Goal: Book appointment/travel/reservation

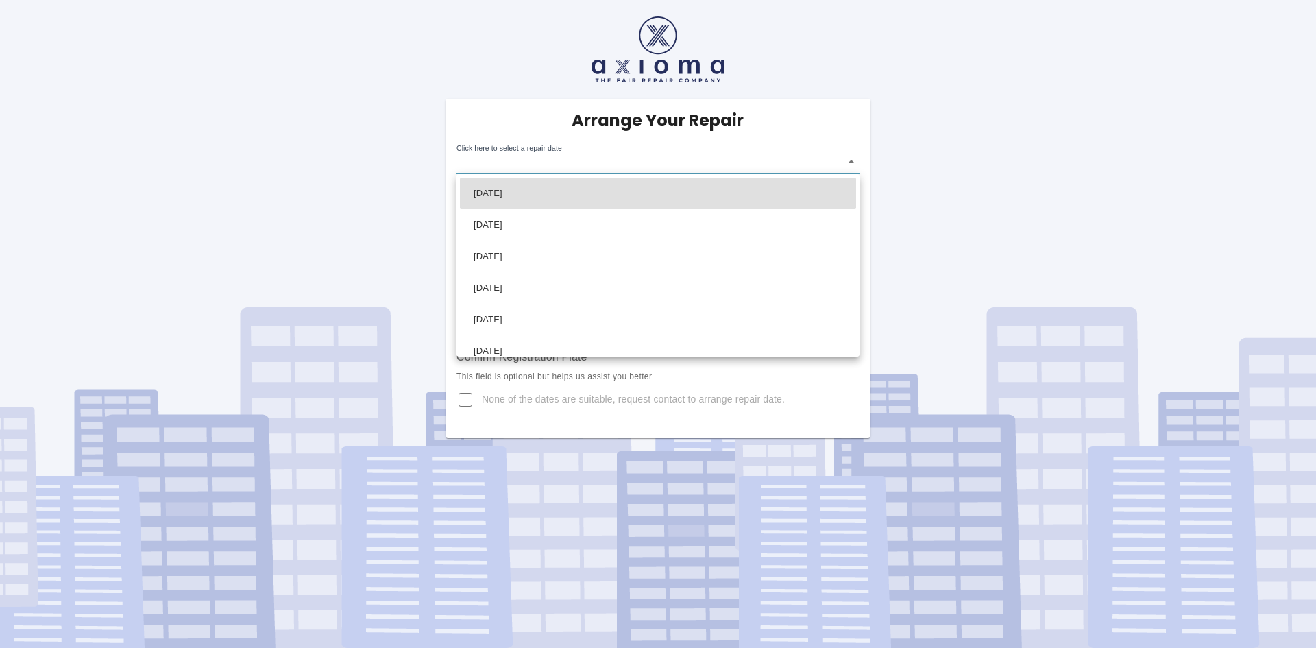
click at [613, 168] on body "Arrange Your Repair Click here to select a repair date ​ Phone Number   * 07986…" at bounding box center [658, 324] width 1316 height 648
click at [984, 145] on div at bounding box center [658, 324] width 1316 height 648
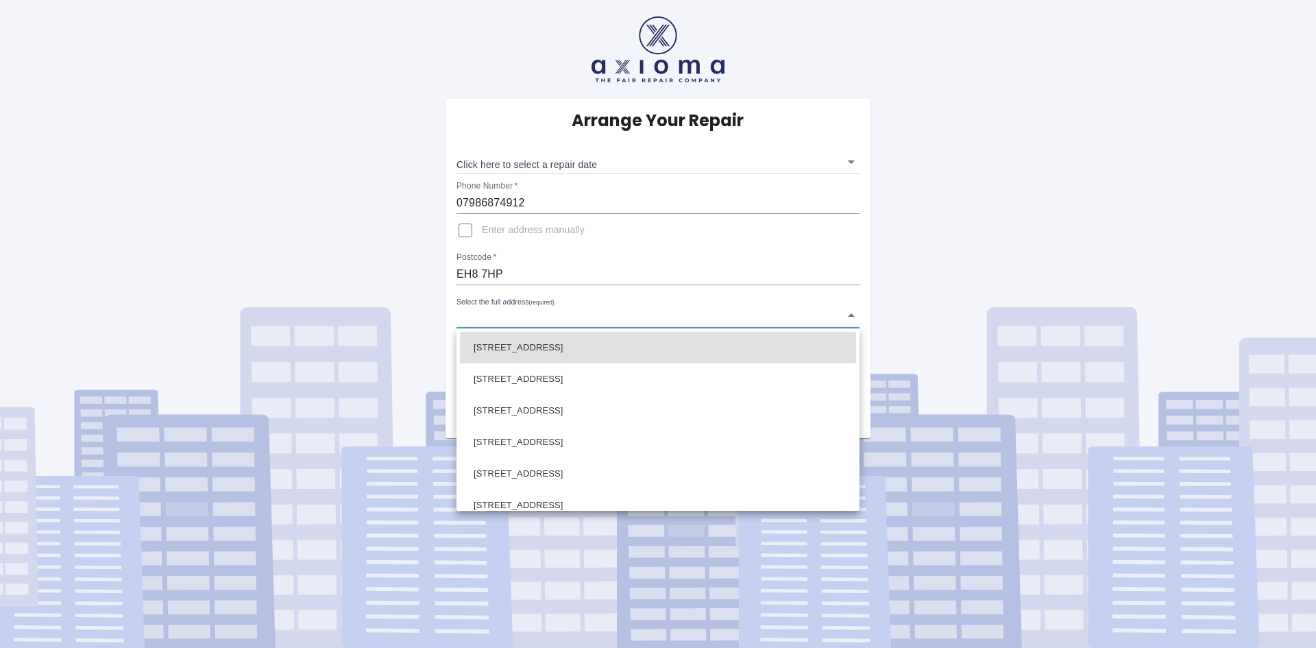
click at [583, 315] on body "Arrange Your Repair Click here to select a repair date ​ Phone Number   * 07986…" at bounding box center [658, 324] width 1316 height 648
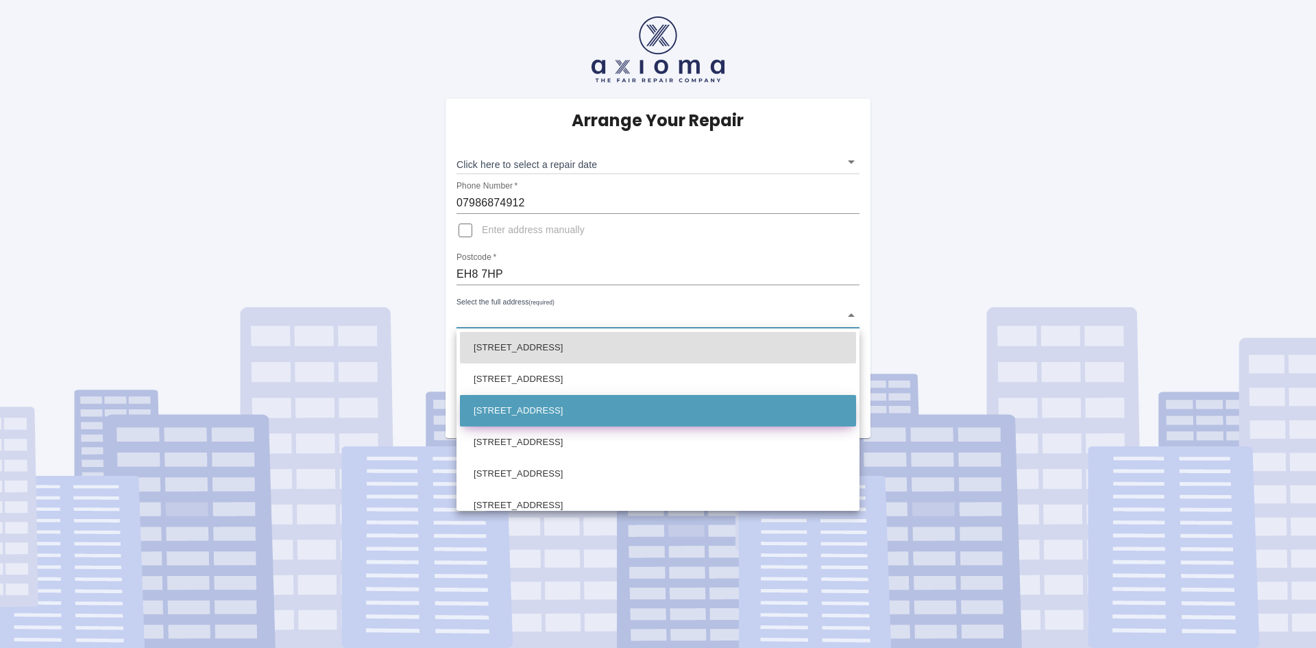
click at [550, 416] on li "[STREET_ADDRESS]" at bounding box center [658, 411] width 396 height 32
type input "[STREET_ADDRESS]"
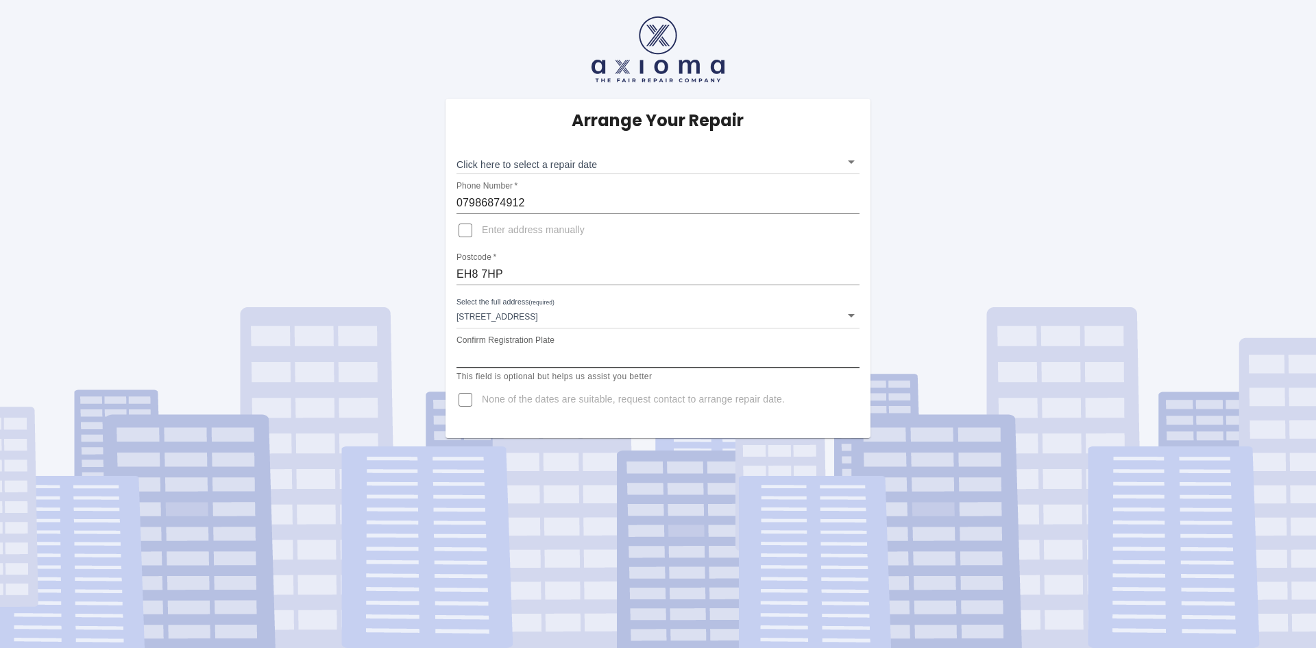
click at [534, 363] on input "Confirm Registration Plate" at bounding box center [658, 357] width 403 height 22
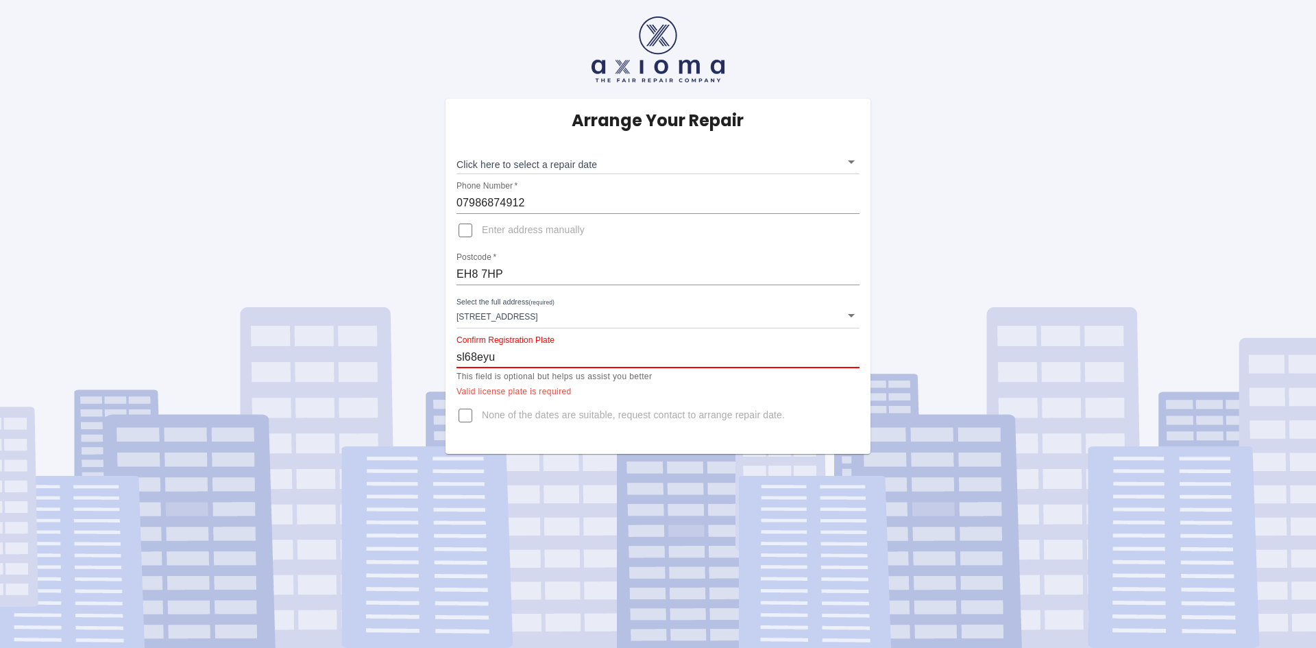
drag, startPoint x: 672, startPoint y: 358, endPoint x: 611, endPoint y: 361, distance: 61.1
click at [653, 360] on input "sl68eyu" at bounding box center [658, 357] width 403 height 22
drag, startPoint x: 466, startPoint y: 356, endPoint x: 444, endPoint y: 356, distance: 22.6
click at [444, 356] on div "Arrange Your Repair Click here to select a repair date ​ Phone Number   * 07986…" at bounding box center [658, 276] width 446 height 355
click at [513, 352] on input "SL68eyu" at bounding box center [658, 357] width 403 height 22
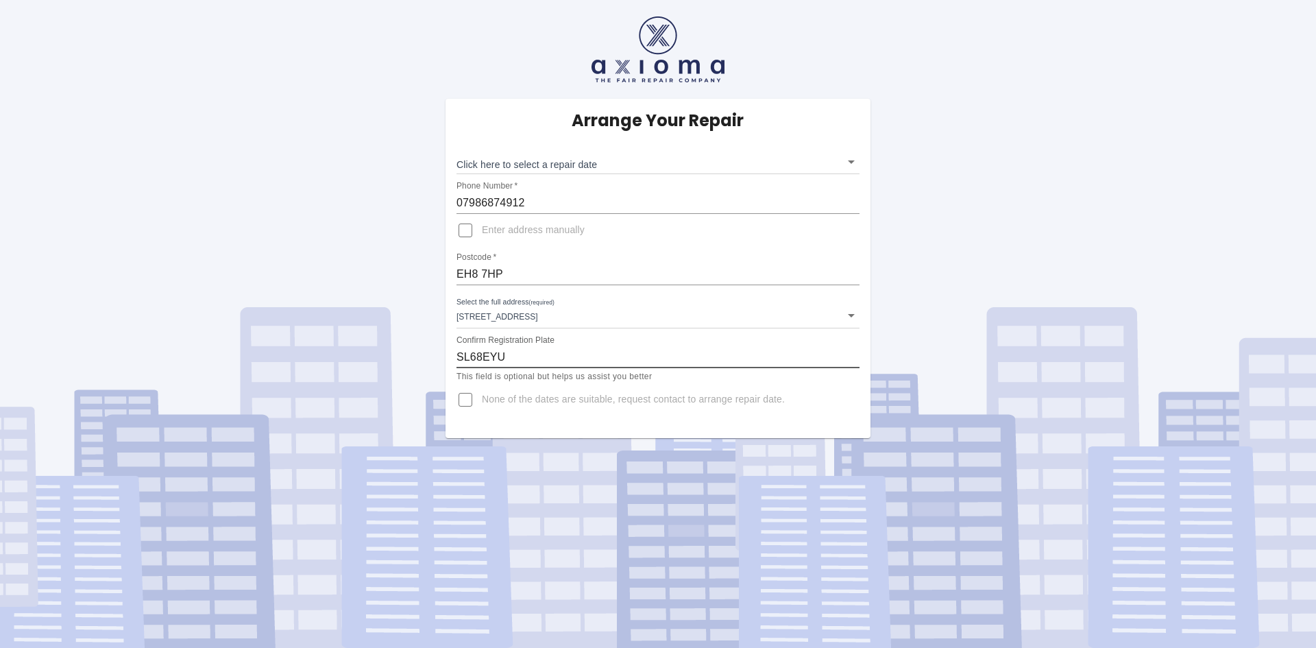
click at [570, 354] on input "SL68EYU" at bounding box center [658, 357] width 403 height 22
type input "SL68EYU"
click at [549, 167] on body "Arrange Your Repair Click here to select a repair date ​ Phone Number   * 07986…" at bounding box center [658, 324] width 1316 height 648
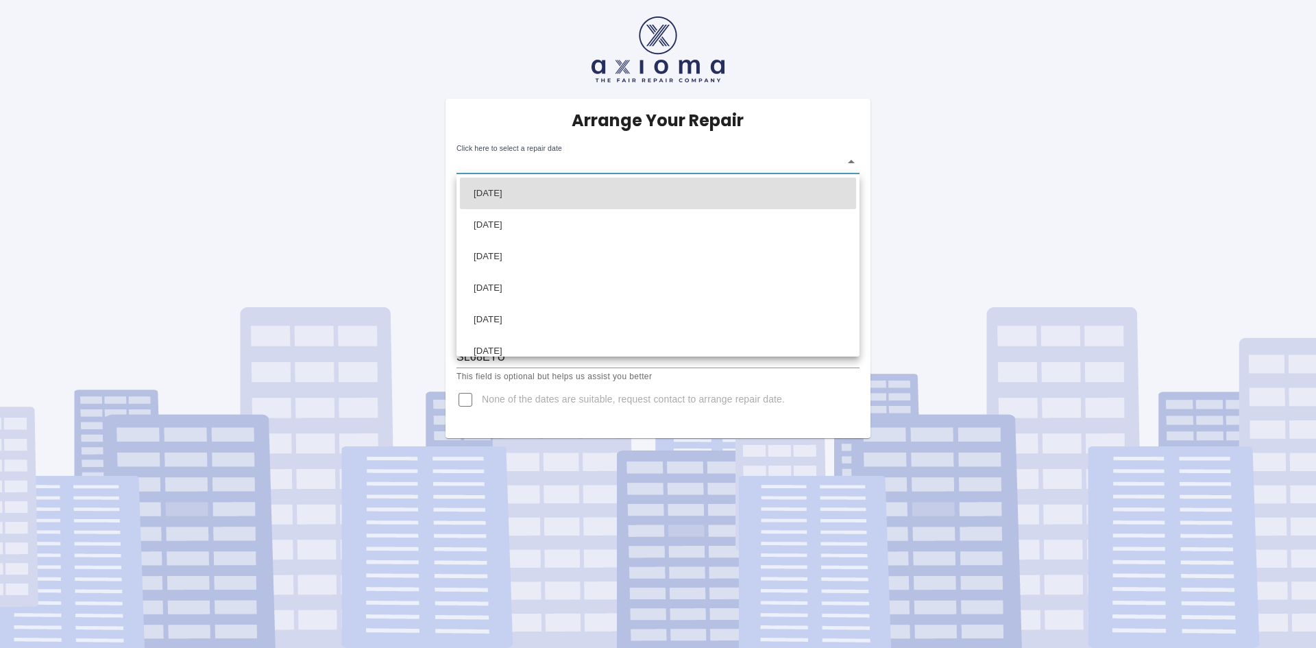
click at [936, 234] on div at bounding box center [658, 324] width 1316 height 648
